Goal: Complete application form: Complete application form

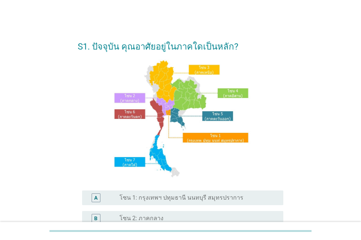
click at [49, 155] on div "S1. ปัจจุบัน คุณอาศัยอยู่ในภาคใดเป็นหลัก? A radio_button_unchecked โซน 1: กรุงเ…" at bounding box center [181, 202] width 326 height 351
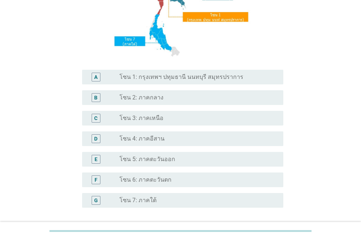
scroll to position [129, 0]
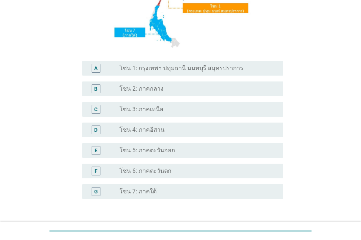
click at [148, 191] on label "โซน 7: ภาคใต้" at bounding box center [137, 191] width 37 height 7
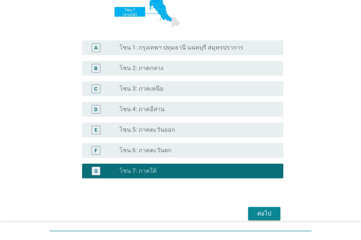
scroll to position [166, 0]
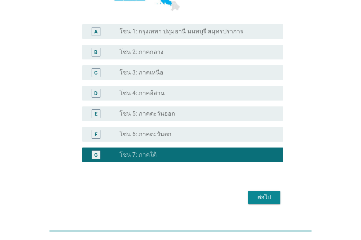
click at [260, 194] on div "ต่อไป" at bounding box center [264, 197] width 21 height 9
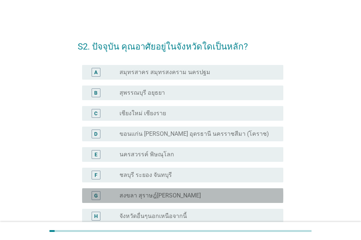
click at [181, 197] on label "สงขลา สุราษฎ์[PERSON_NAME]" at bounding box center [159, 195] width 81 height 7
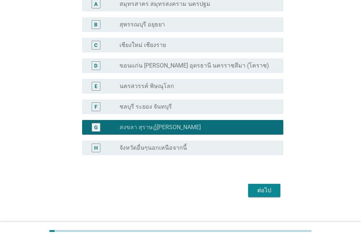
scroll to position [78, 0]
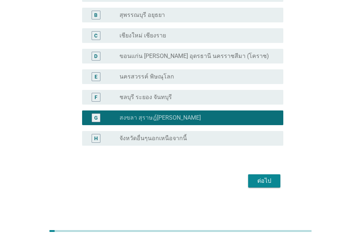
click at [263, 178] on div "ต่อไป" at bounding box center [264, 180] width 21 height 9
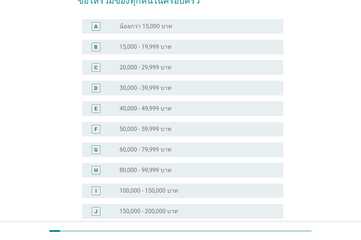
scroll to position [73, 0]
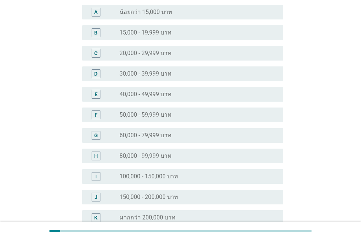
click at [162, 195] on label "150,000 - 200,000 บาท" at bounding box center [148, 196] width 59 height 7
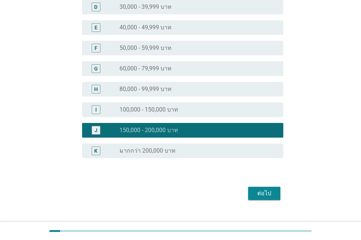
scroll to position [146, 0]
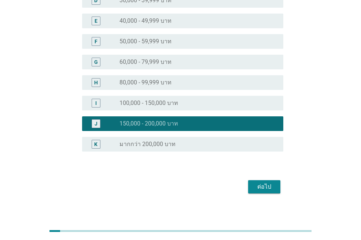
click at [263, 190] on div "ต่อไป" at bounding box center [264, 186] width 21 height 9
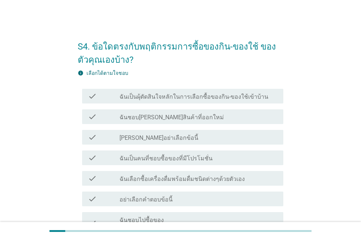
click at [195, 100] on label "ฉันเป็นผุ้ตัดสินใจหลักในการเลือกซื้อของกิน-ของใช้เข้าบ้าน" at bounding box center [193, 96] width 149 height 7
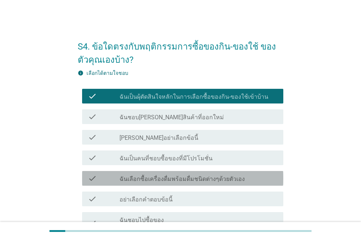
click at [181, 177] on label "ฉันเลือกซื้อเครื่องดื่มพร้อมดื่มชนิดต่างๆด้วยตัวเอง" at bounding box center [181, 178] width 125 height 7
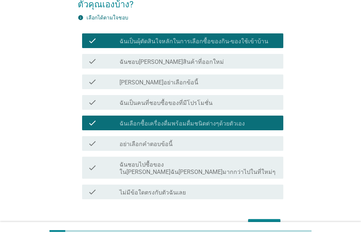
scroll to position [73, 0]
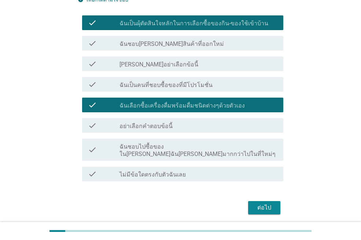
click at [257, 203] on div "ต่อไป" at bounding box center [264, 207] width 21 height 9
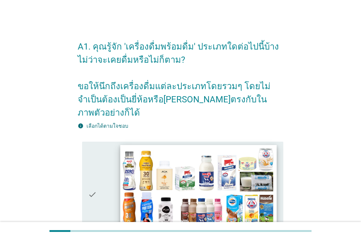
scroll to position [37, 0]
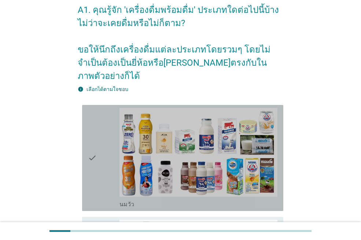
click at [96, 136] on icon "check" at bounding box center [92, 158] width 9 height 100
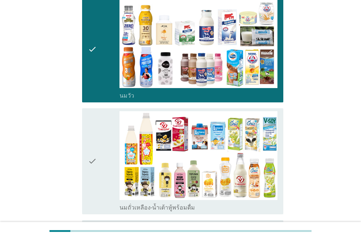
scroll to position [146, 0]
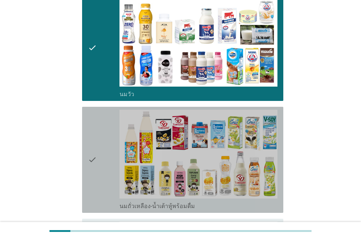
click at [96, 136] on icon "check" at bounding box center [92, 160] width 9 height 100
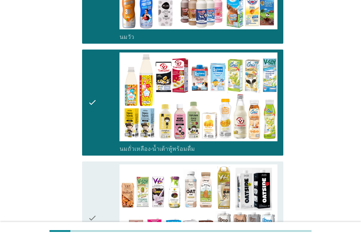
scroll to position [220, 0]
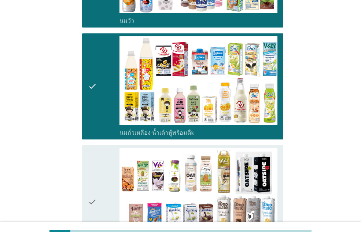
click at [99, 149] on div "check" at bounding box center [103, 201] width 31 height 107
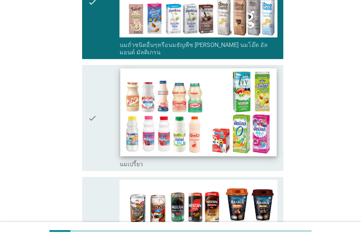
scroll to position [439, 0]
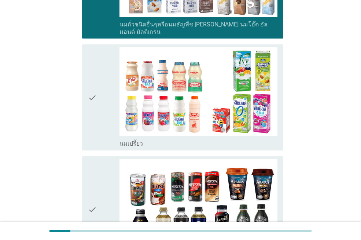
click at [105, 102] on div "check" at bounding box center [103, 97] width 31 height 100
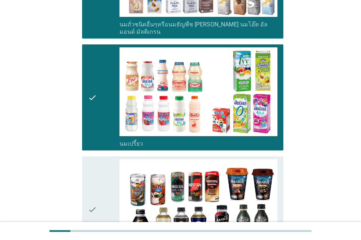
click at [96, 159] on icon "check" at bounding box center [92, 209] width 9 height 100
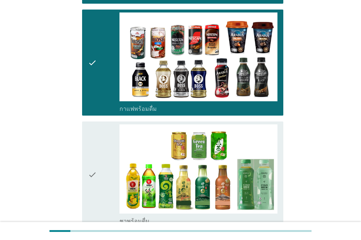
scroll to position [623, 0]
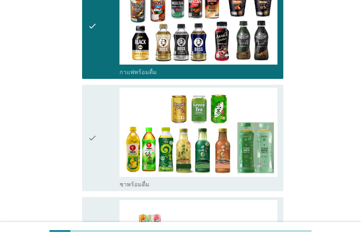
click at [107, 138] on div "check" at bounding box center [103, 138] width 31 height 100
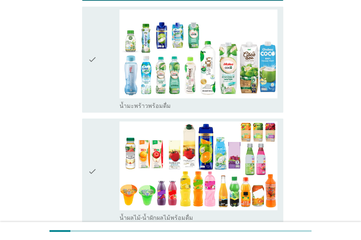
scroll to position [930, 0]
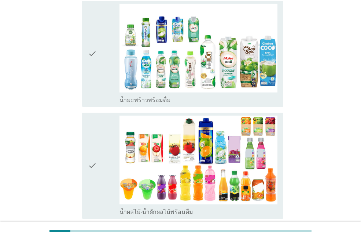
click at [104, 68] on div "check" at bounding box center [103, 54] width 31 height 100
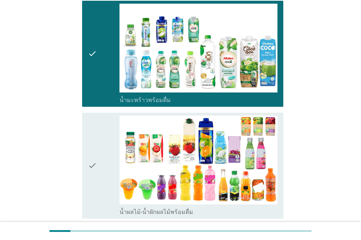
click at [115, 128] on div "check" at bounding box center [103, 165] width 31 height 100
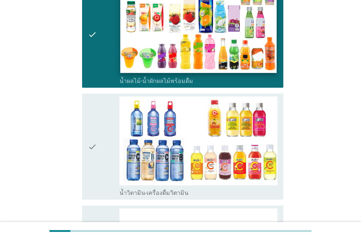
scroll to position [1077, 0]
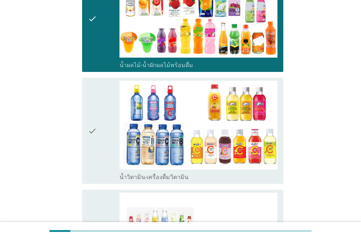
click at [111, 140] on div "check" at bounding box center [103, 131] width 31 height 100
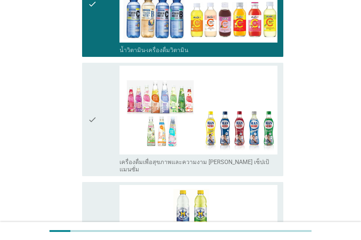
scroll to position [1223, 0]
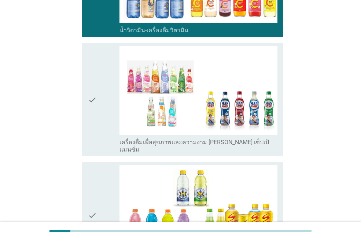
click at [100, 199] on div "check" at bounding box center [103, 215] width 31 height 100
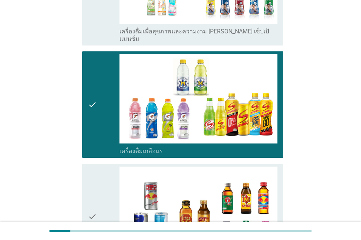
scroll to position [1392, 0]
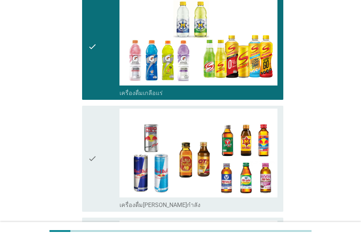
click at [108, 132] on div "check" at bounding box center [103, 158] width 31 height 100
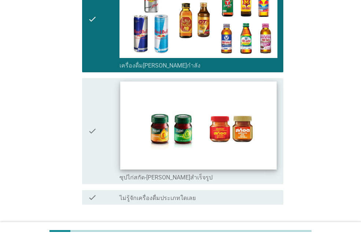
scroll to position [1538, 0]
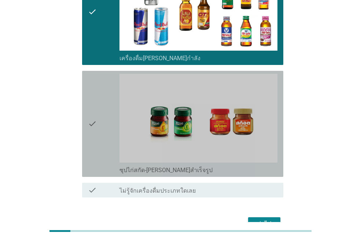
click at [110, 103] on div "check" at bounding box center [103, 124] width 31 height 100
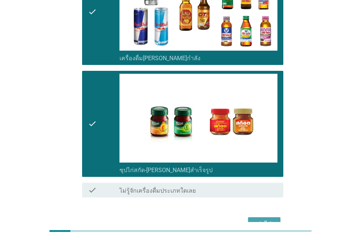
click at [255, 219] on div "ต่อไป" at bounding box center [264, 223] width 21 height 9
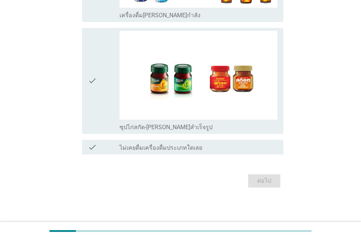
scroll to position [0, 0]
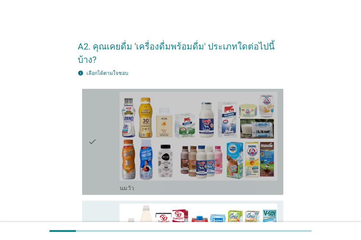
click at [109, 140] on div "check" at bounding box center [103, 142] width 31 height 100
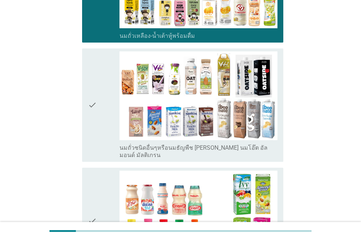
scroll to position [266, 0]
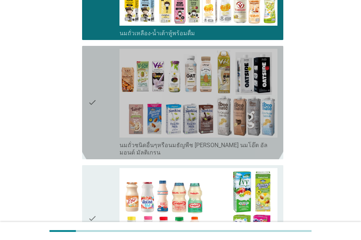
click at [102, 102] on div "check" at bounding box center [103, 102] width 31 height 107
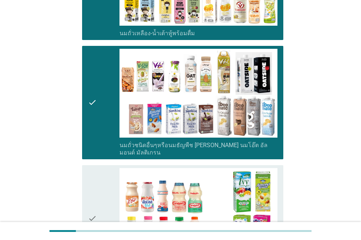
click at [110, 178] on div "check" at bounding box center [103, 218] width 31 height 100
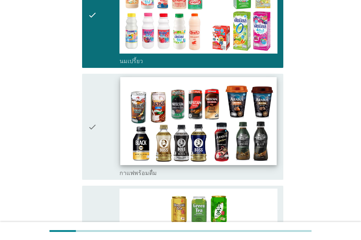
scroll to position [472, 0]
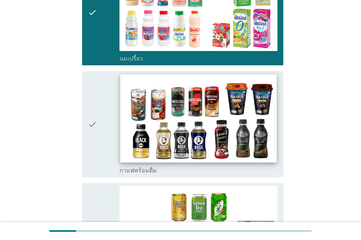
click at [122, 114] on img at bounding box center [198, 118] width 156 height 88
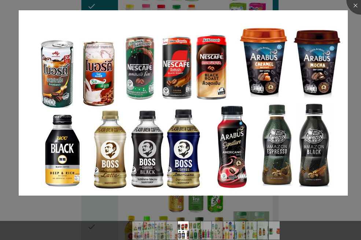
click at [99, 203] on div at bounding box center [180, 120] width 361 height 240
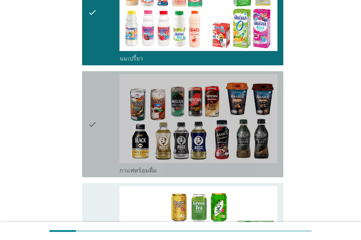
click at [93, 136] on icon "check" at bounding box center [92, 124] width 9 height 100
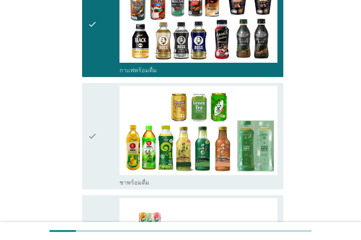
scroll to position [590, 0]
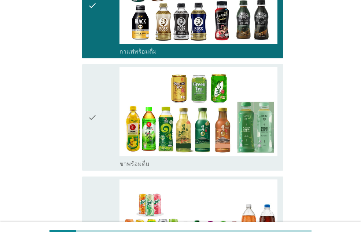
click at [106, 120] on div "check" at bounding box center [103, 117] width 31 height 100
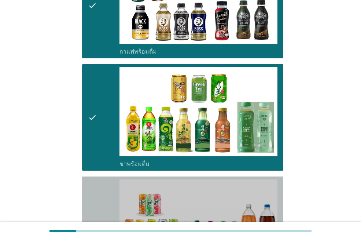
click at [104, 203] on div "check" at bounding box center [103, 229] width 31 height 100
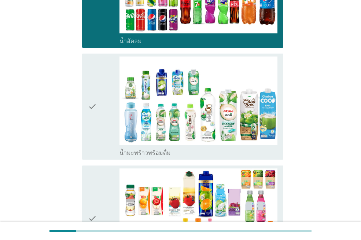
scroll to position [859, 0]
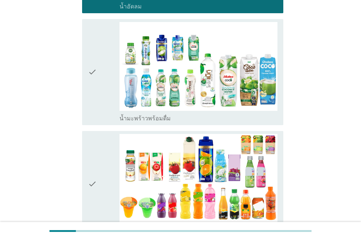
click at [109, 134] on div "check" at bounding box center [103, 184] width 31 height 100
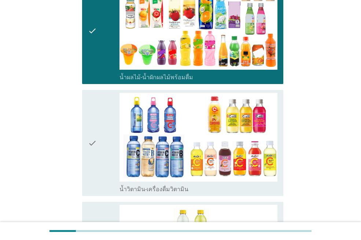
scroll to position [1038, 0]
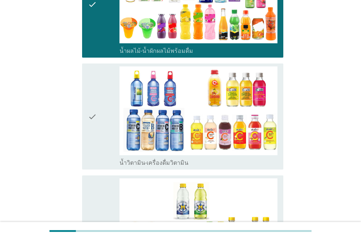
click at [104, 120] on div "check" at bounding box center [103, 116] width 31 height 100
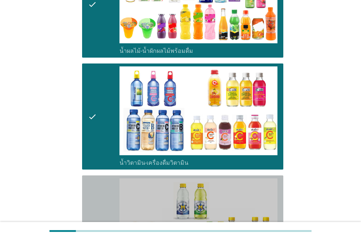
click at [115, 178] on div "check" at bounding box center [103, 228] width 31 height 100
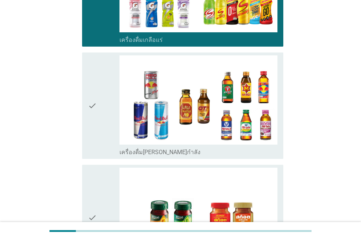
scroll to position [1283, 0]
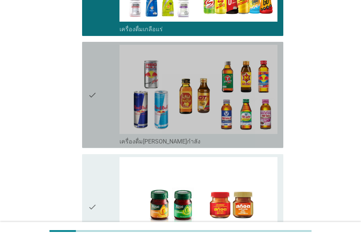
click at [101, 104] on div "check" at bounding box center [103, 95] width 31 height 100
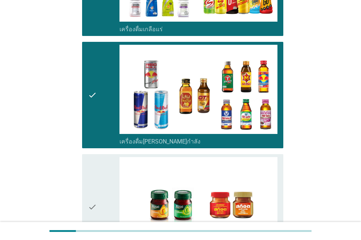
click at [115, 178] on div "check" at bounding box center [103, 207] width 31 height 100
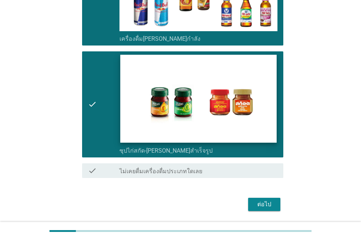
scroll to position [1389, 0]
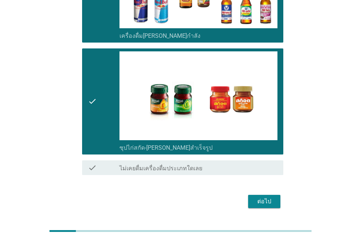
click at [258, 197] on div "ต่อไป" at bounding box center [264, 201] width 21 height 9
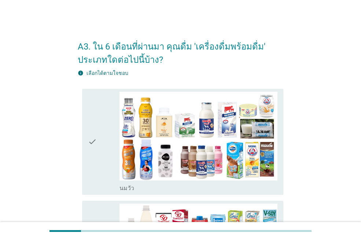
click at [84, 123] on div "check check_box_outline_blank [PERSON_NAME]" at bounding box center [182, 142] width 201 height 106
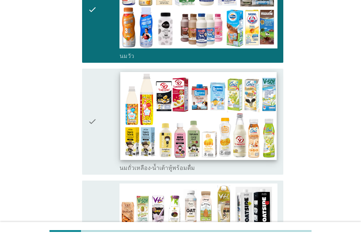
scroll to position [146, 0]
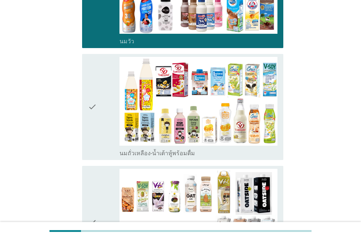
click at [95, 99] on icon "check" at bounding box center [92, 107] width 9 height 100
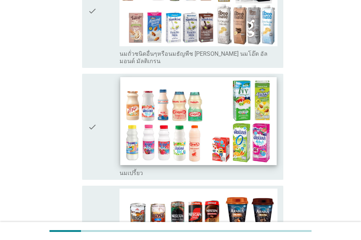
scroll to position [366, 0]
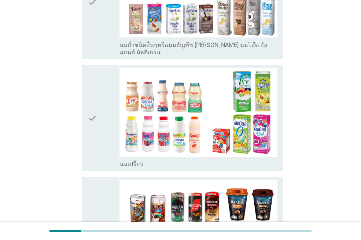
click at [84, 121] on div "check check_box_outline_blank นมเปรี้ยว" at bounding box center [182, 118] width 201 height 106
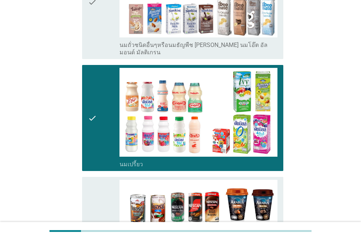
click at [100, 201] on div "check" at bounding box center [103, 229] width 31 height 100
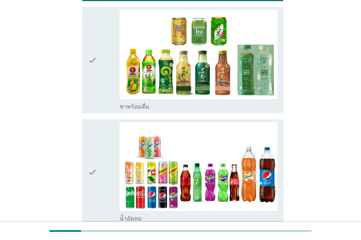
scroll to position [659, 0]
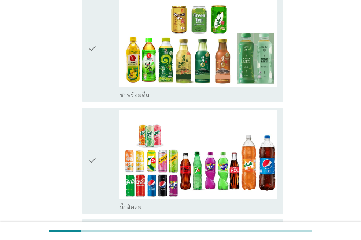
click at [104, 65] on div "check" at bounding box center [103, 48] width 31 height 100
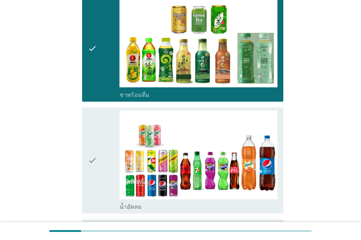
click at [105, 145] on div "check" at bounding box center [103, 160] width 31 height 100
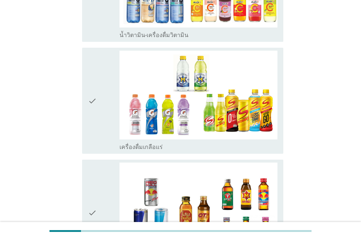
scroll to position [1055, 0]
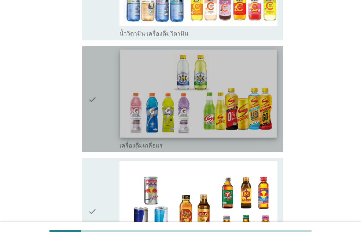
click at [122, 115] on img at bounding box center [198, 93] width 156 height 88
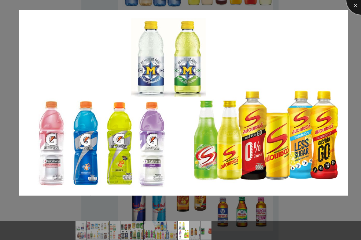
click at [354, 7] on div at bounding box center [360, -1] width 29 height 29
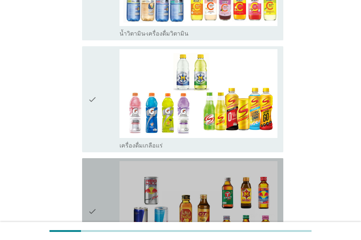
click at [100, 166] on div "check" at bounding box center [103, 211] width 31 height 100
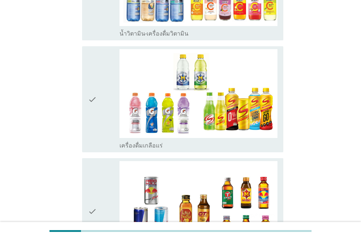
click at [97, 119] on div "check" at bounding box center [103, 99] width 31 height 100
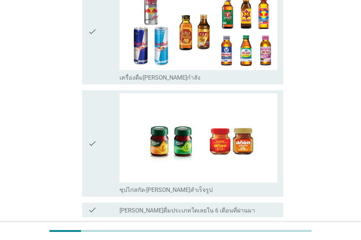
scroll to position [1239, 0]
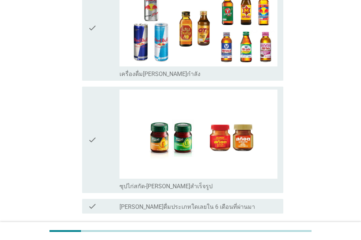
click at [104, 133] on div "check" at bounding box center [103, 139] width 31 height 100
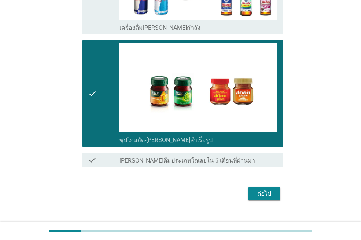
scroll to position [1290, 0]
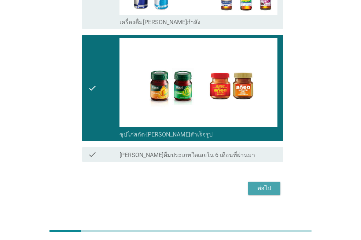
click at [269, 183] on div "ต่อไป" at bounding box center [264, 187] width 21 height 9
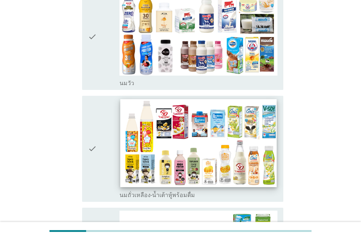
scroll to position [110, 0]
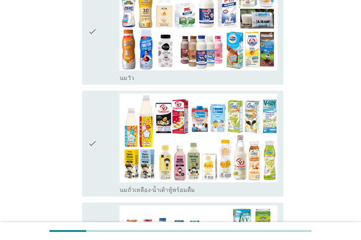
drag, startPoint x: 94, startPoint y: 51, endPoint x: 95, endPoint y: 95, distance: 44.3
click at [93, 51] on icon "check" at bounding box center [92, 32] width 9 height 100
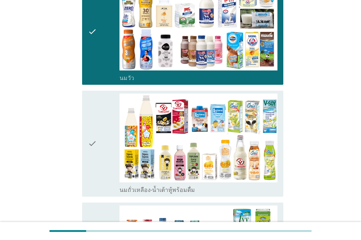
click at [104, 132] on div "check" at bounding box center [103, 143] width 31 height 100
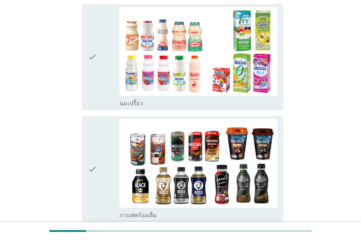
scroll to position [324, 0]
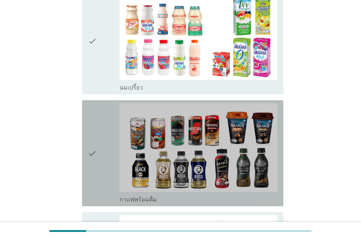
click at [111, 144] on div "check" at bounding box center [103, 153] width 31 height 100
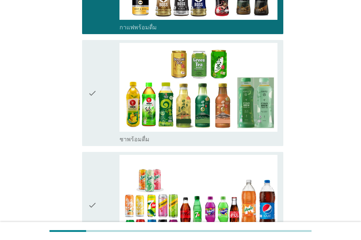
scroll to position [499, 0]
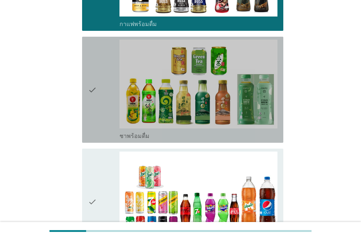
drag, startPoint x: 99, startPoint y: 111, endPoint x: 97, endPoint y: 148, distance: 37.4
click at [101, 114] on div "check" at bounding box center [103, 90] width 31 height 100
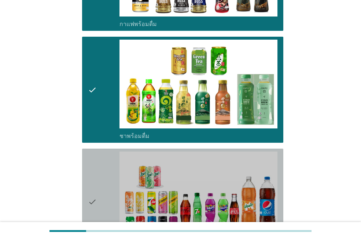
drag, startPoint x: 103, startPoint y: 201, endPoint x: 249, endPoint y: 156, distance: 152.8
click at [104, 202] on div "check" at bounding box center [103, 201] width 31 height 100
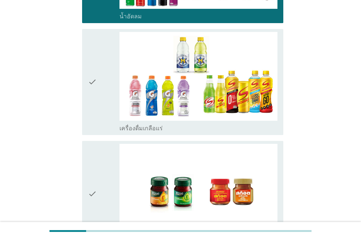
scroll to position [744, 0]
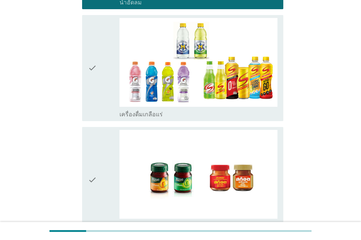
click at [92, 89] on icon "check" at bounding box center [92, 68] width 9 height 100
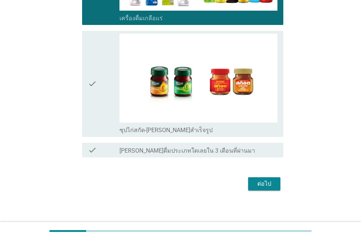
scroll to position [843, 0]
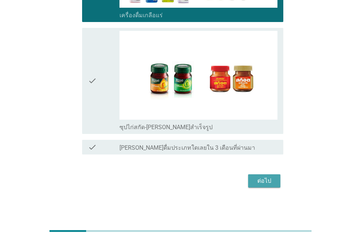
click at [263, 182] on div "ต่อไป" at bounding box center [264, 180] width 21 height 9
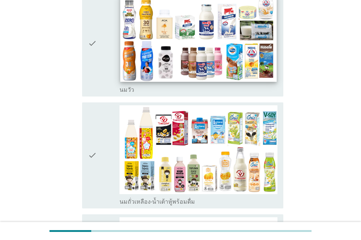
scroll to position [110, 0]
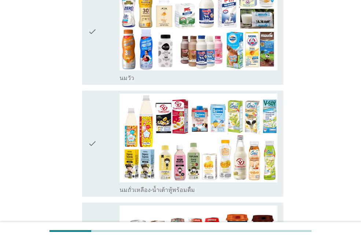
click at [94, 135] on icon "check" at bounding box center [92, 143] width 9 height 100
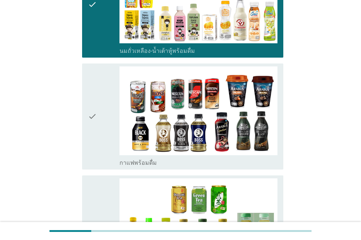
scroll to position [252, 0]
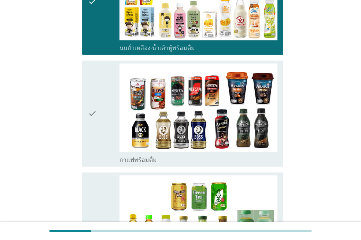
click at [111, 115] on div "check" at bounding box center [103, 113] width 31 height 100
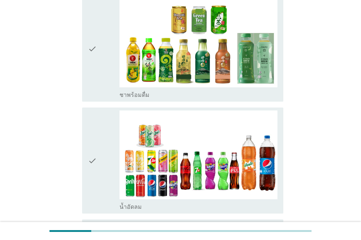
scroll to position [431, 0]
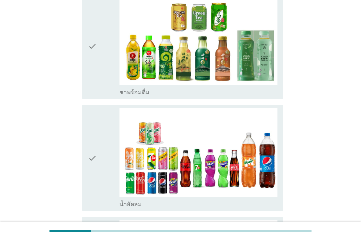
click at [100, 151] on div "check" at bounding box center [103, 158] width 31 height 100
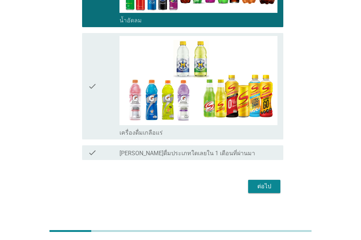
scroll to position [620, 0]
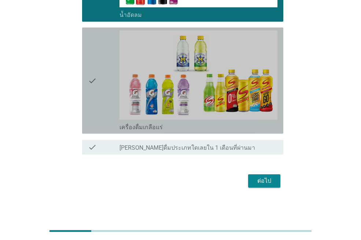
click at [98, 101] on div "check" at bounding box center [103, 80] width 31 height 100
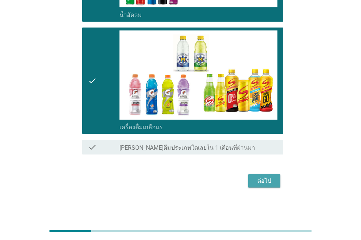
click at [259, 182] on div "ต่อไป" at bounding box center [264, 180] width 21 height 9
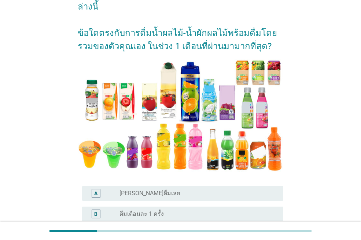
scroll to position [56, 0]
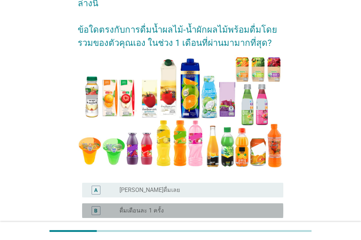
click at [149, 211] on label "ดื่มเดือนละ 1 ครั้ง" at bounding box center [141, 210] width 44 height 7
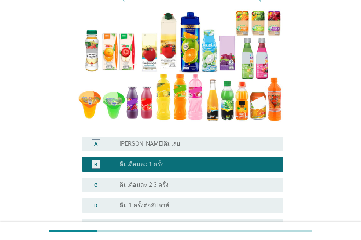
scroll to position [122, 0]
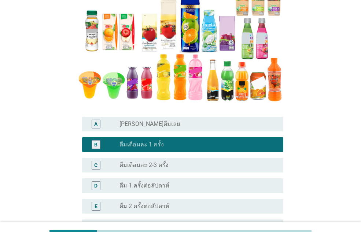
click at [166, 181] on div "radio_button_unchecked ดื่ม 1 ครั้งต่อสัปดาห์" at bounding box center [198, 185] width 158 height 9
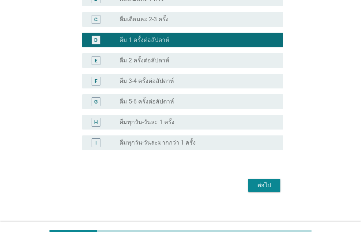
scroll to position [272, 0]
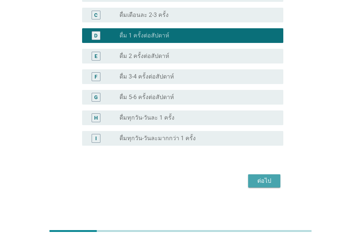
click at [272, 182] on div "ต่อไป" at bounding box center [264, 180] width 21 height 9
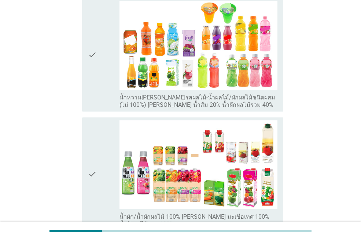
scroll to position [348, 0]
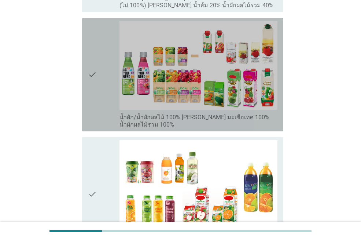
click at [95, 77] on icon "check" at bounding box center [92, 74] width 9 height 107
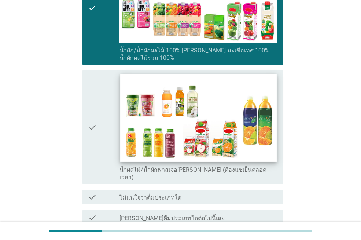
scroll to position [458, 0]
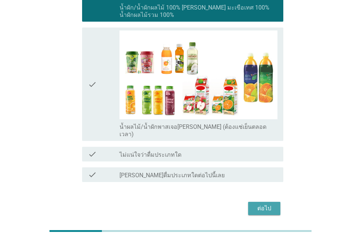
click at [272, 204] on div "ต่อไป" at bounding box center [264, 208] width 21 height 9
